Goal: Check status: Check status

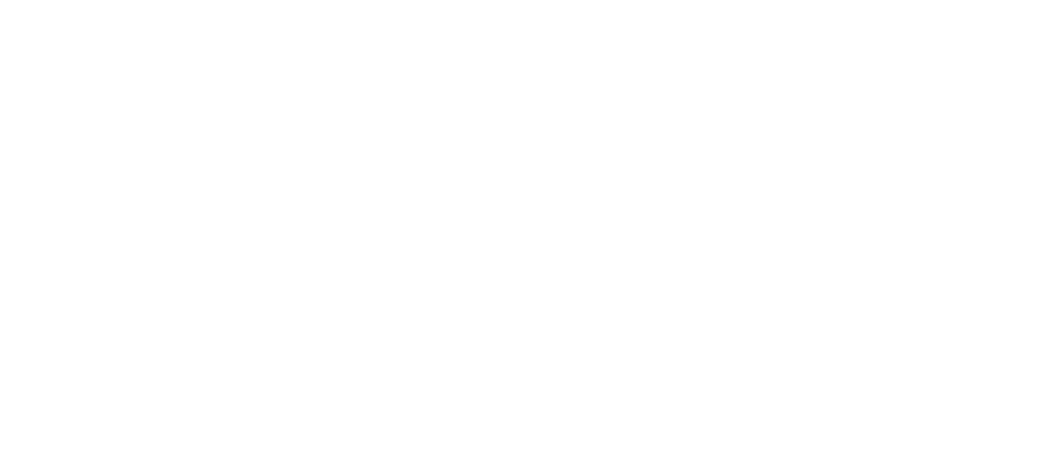
select select "100"
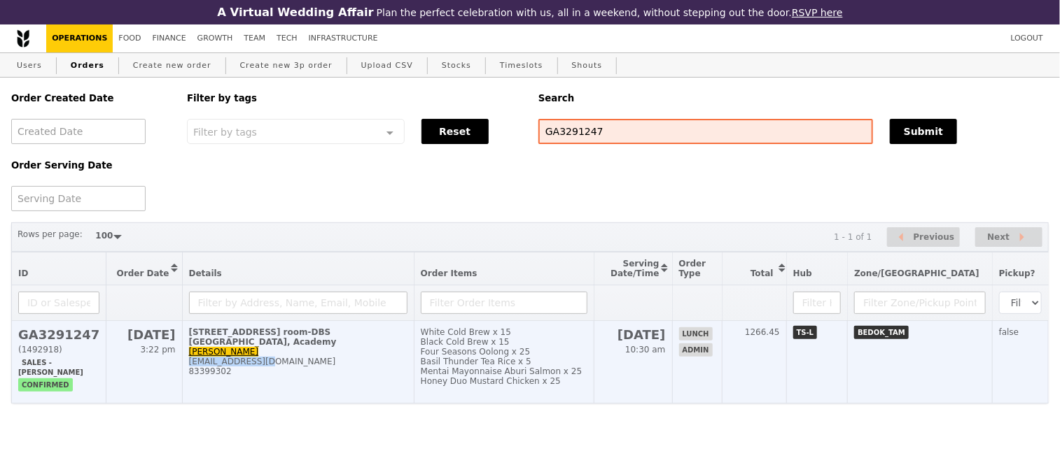
drag, startPoint x: 261, startPoint y: 380, endPoint x: 179, endPoint y: 381, distance: 81.9
click at [189, 367] on div "[EMAIL_ADDRESS][DOMAIN_NAME]" at bounding box center [298, 362] width 218 height 10
copy div "[EMAIL_ADDRESS][DOMAIN_NAME]"
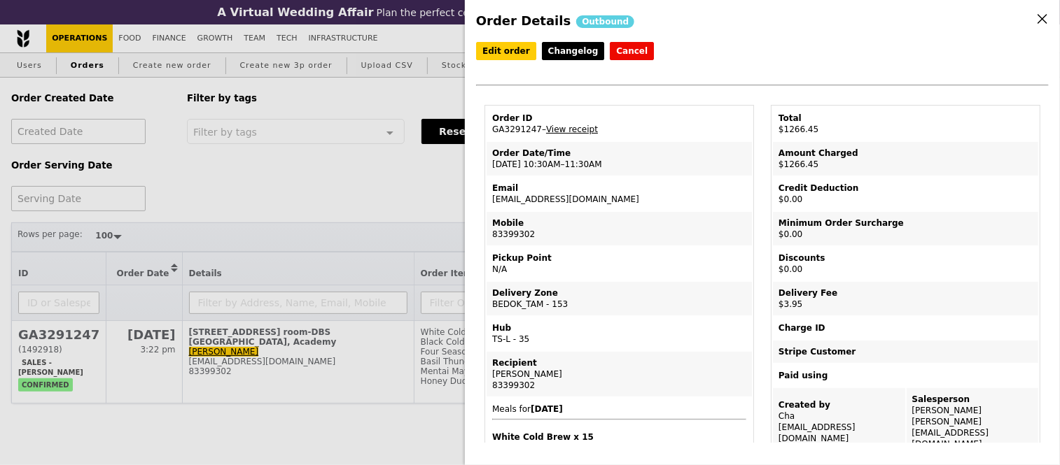
click at [375, 202] on div "Order Details Outbound Edit order Changelog Cancel Order ID GA3291247 – View re…" at bounding box center [530, 232] width 1060 height 465
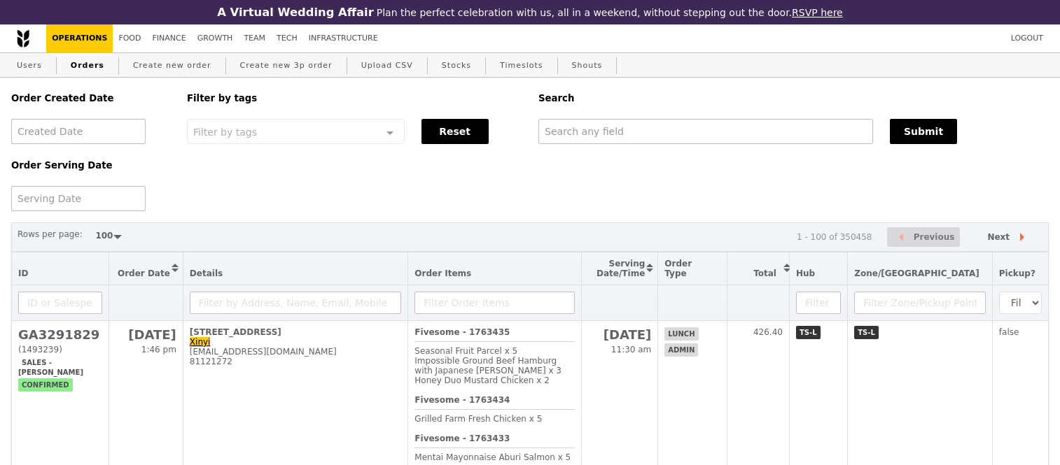
select select "100"
